Goal: Use online tool/utility

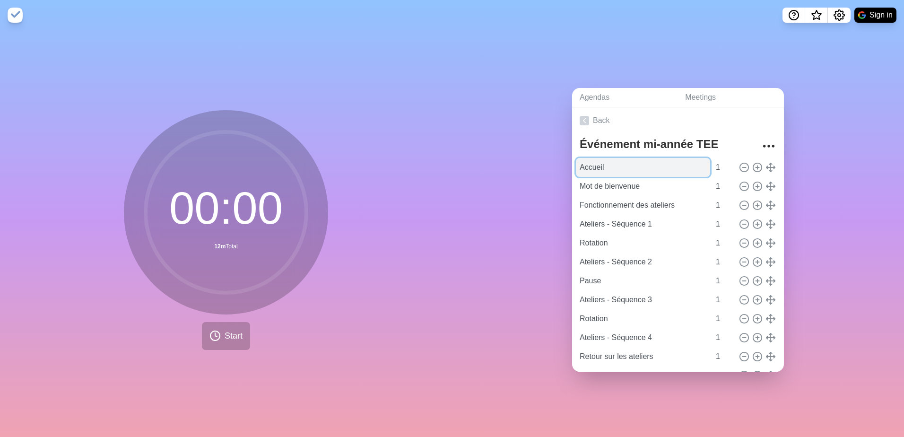
click at [593, 165] on input "Accueil" at bounding box center [643, 167] width 134 height 19
click at [840, 138] on div "Agendas Meetings Back Événement mi-année TEE Accueil 1 Mot de bienvenue 1 Fonct…" at bounding box center [678, 233] width 452 height 407
click at [226, 334] on span "Start" at bounding box center [234, 335] width 18 height 13
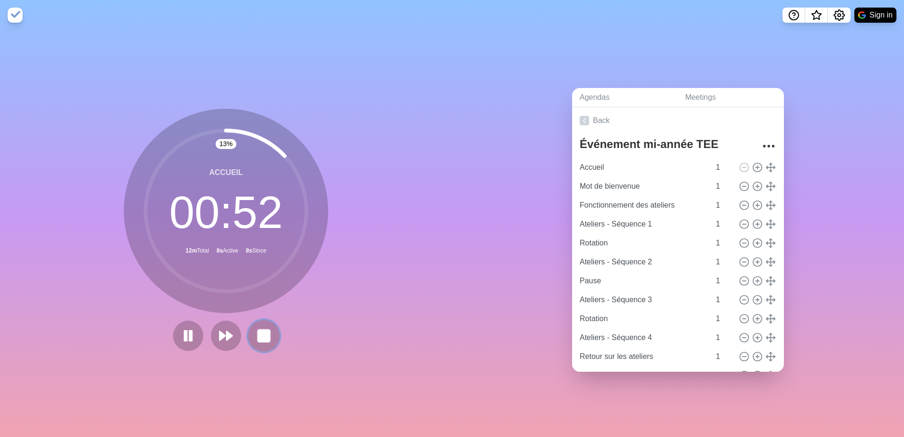
click at [260, 331] on rect at bounding box center [264, 335] width 12 height 12
